Goal: Find specific page/section: Find specific page/section

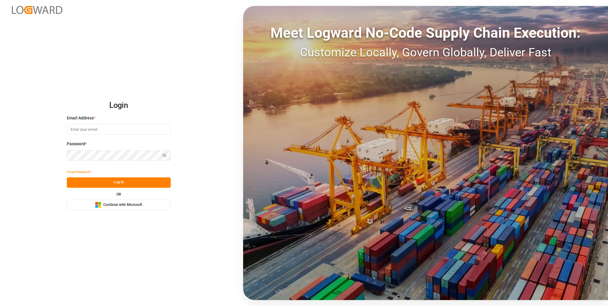
click at [116, 208] on button "Microsoft Logo Continue with Microsoft" at bounding box center [119, 205] width 104 height 10
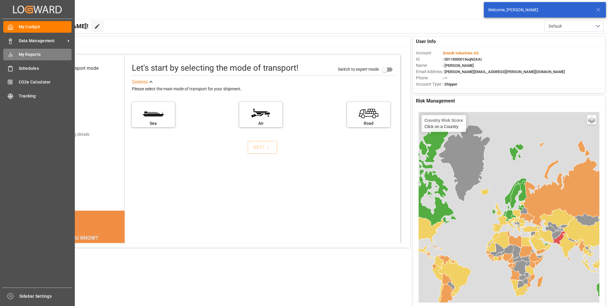
click at [23, 56] on span "My Reports" at bounding box center [45, 54] width 53 height 6
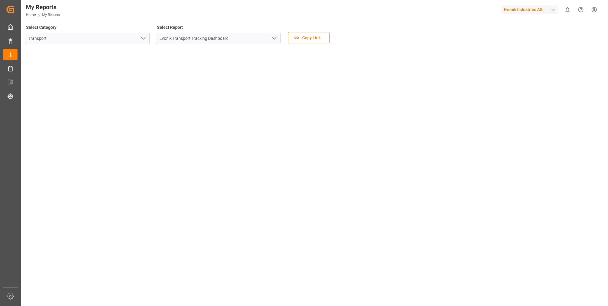
click at [141, 38] on icon "open menu" at bounding box center [143, 38] width 7 height 7
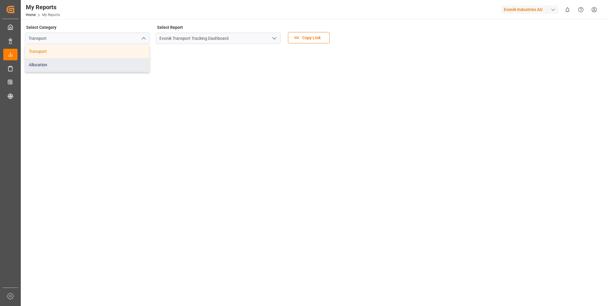
click at [64, 63] on div "Allocation" at bounding box center [87, 64] width 124 height 13
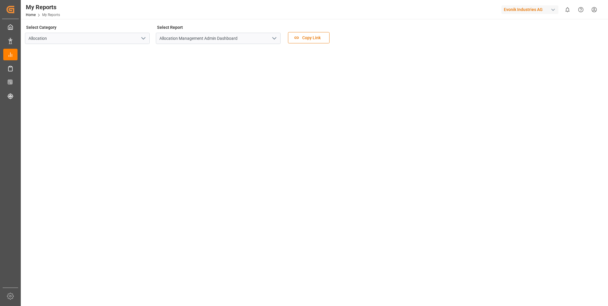
click at [274, 36] on icon "open menu" at bounding box center [274, 38] width 7 height 7
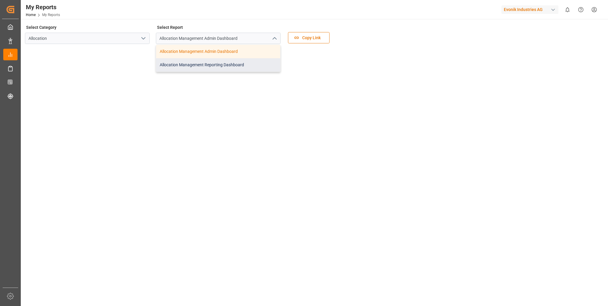
click at [207, 64] on div "Allocation Management Reporting Dashboard" at bounding box center [218, 64] width 124 height 13
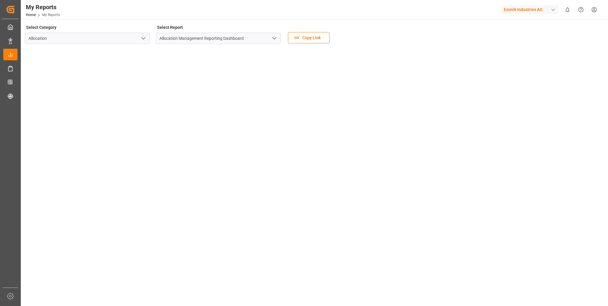
drag, startPoint x: 312, startPoint y: 39, endPoint x: 331, endPoint y: 74, distance: 39.5
click at [331, 74] on div "Select Category Allocation Select Report Allocation Management Reporting Dashbo…" at bounding box center [314, 127] width 578 height 208
click at [70, 289] on main "Select Category Allocation Select Report Allocation Management Reporting Dashbo…" at bounding box center [314, 165] width 586 height 284
